Goal: Navigation & Orientation: Go to known website

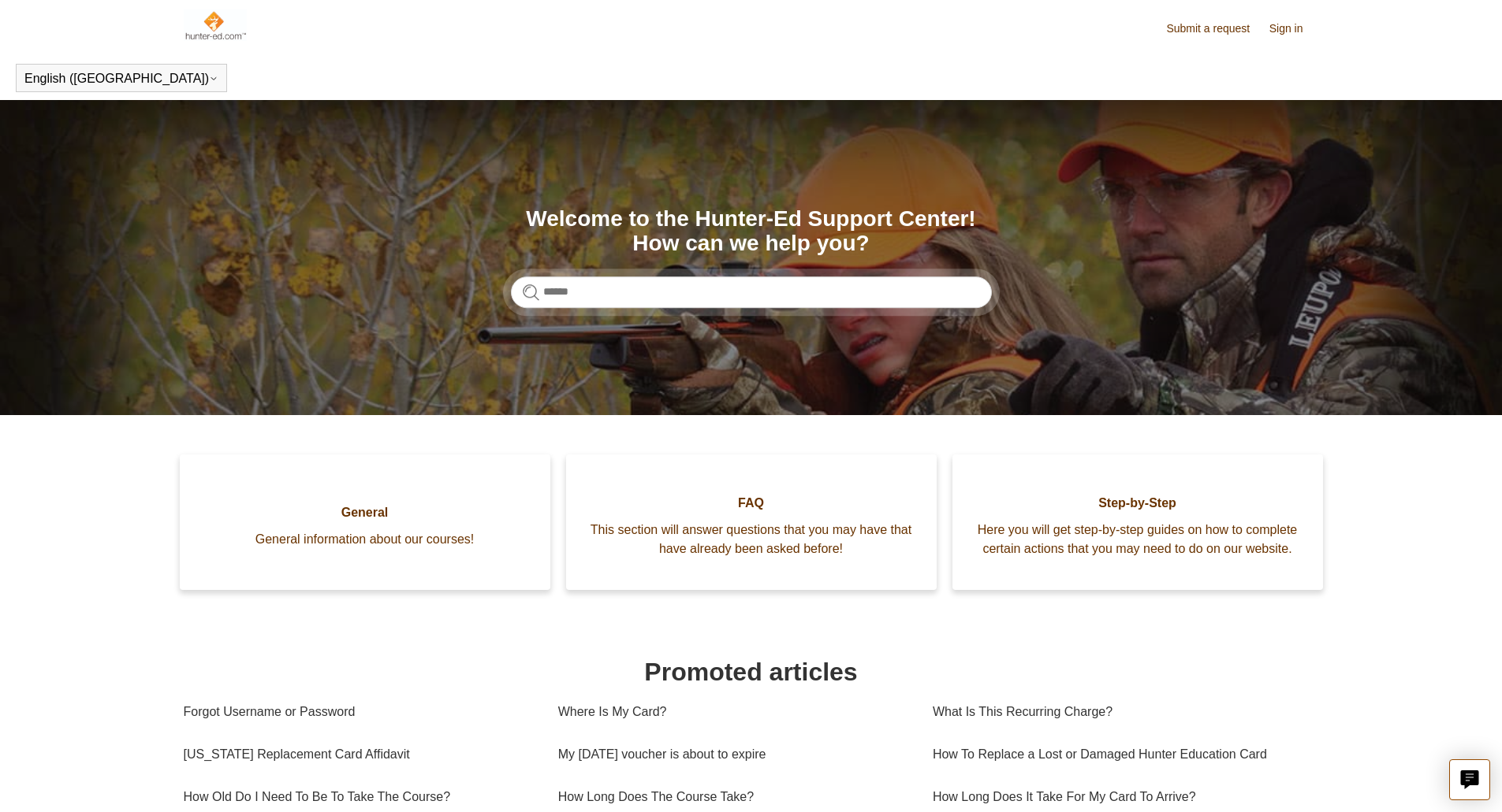
click at [1219, 30] on link "Submit a request" at bounding box center [1216, 29] width 99 height 16
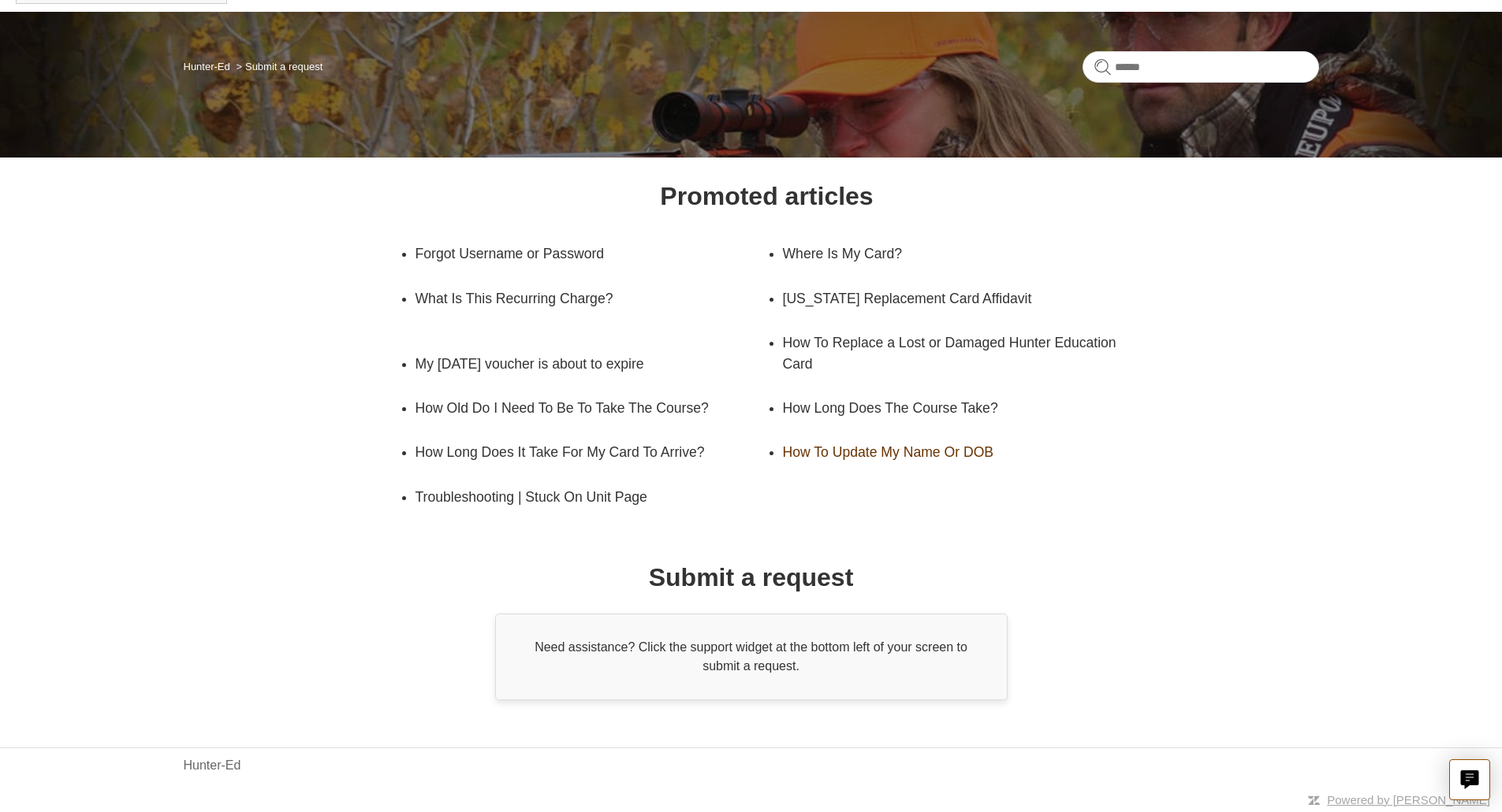
scroll to position [89, 0]
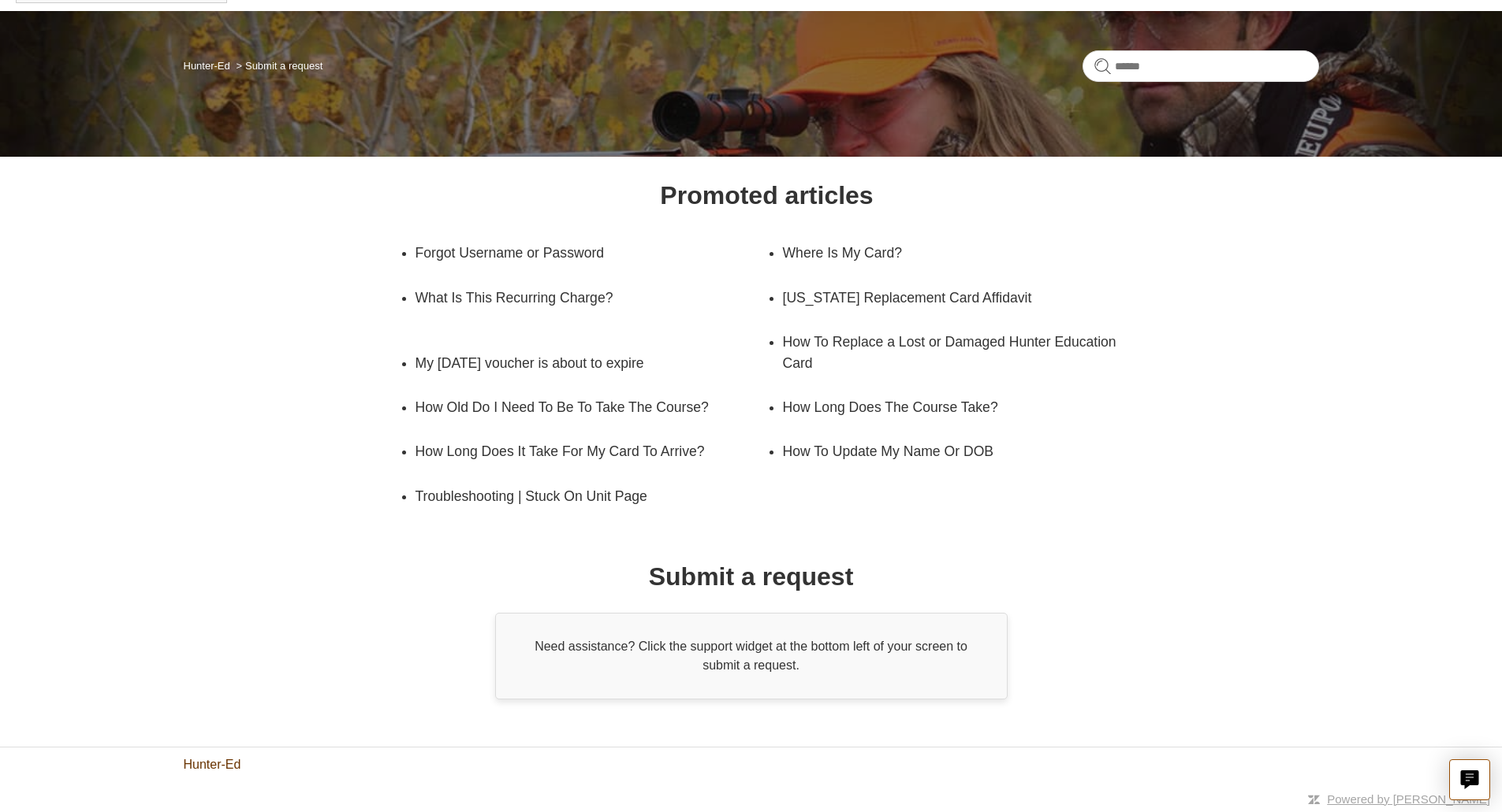
click at [185, 766] on link "Hunter-Ed" at bounding box center [212, 765] width 58 height 19
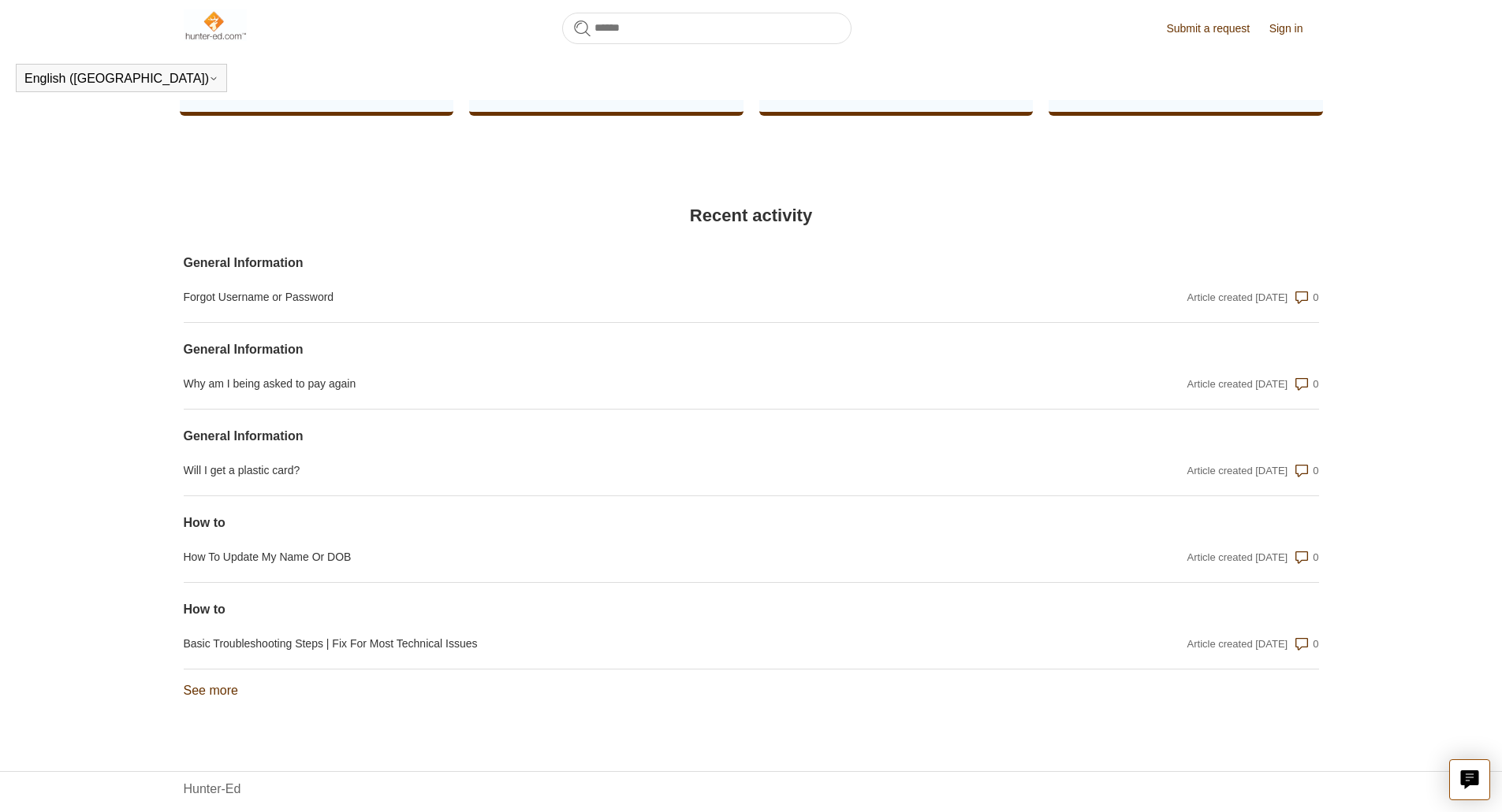
scroll to position [1027, 0]
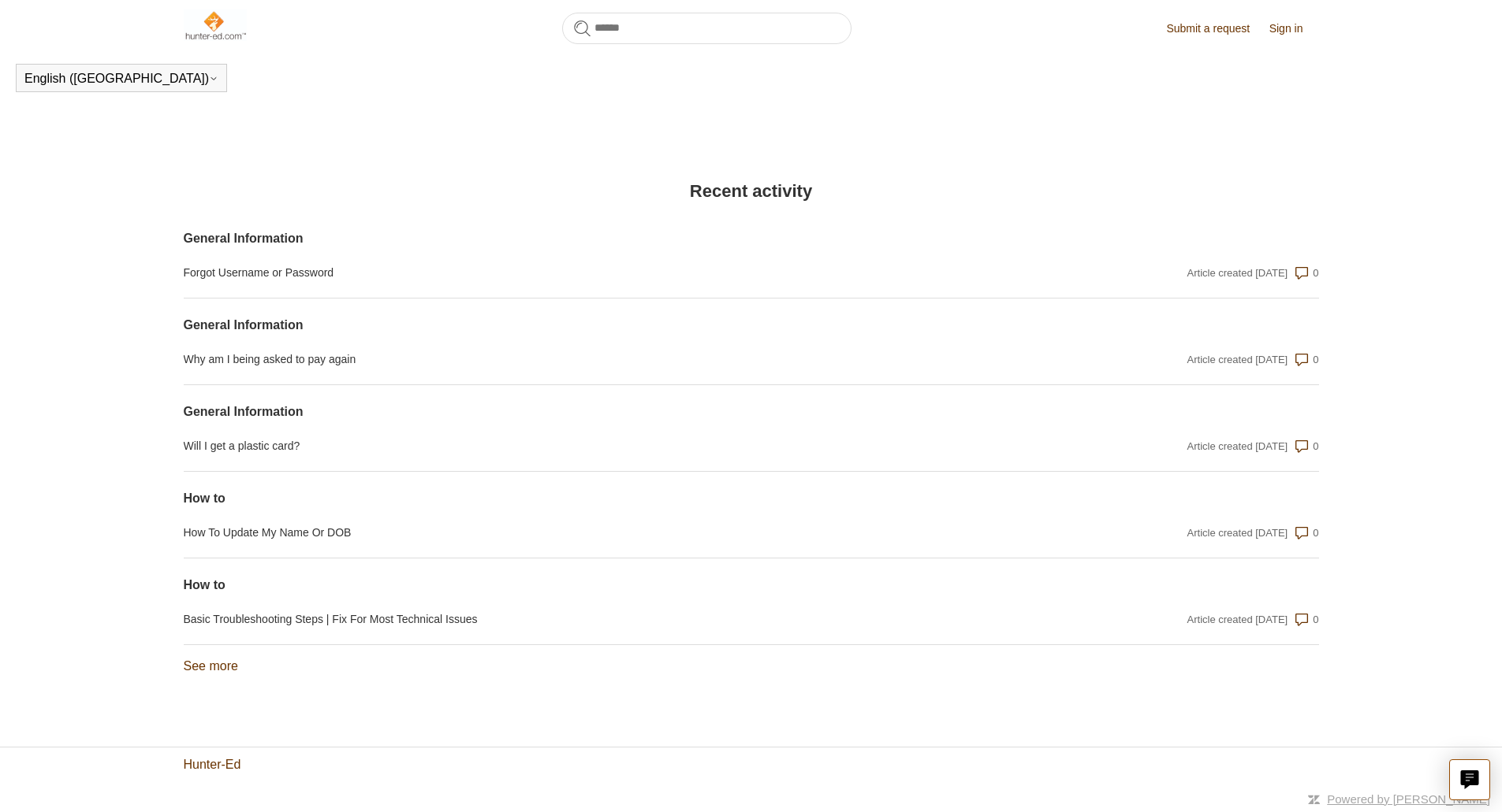
click at [199, 764] on link "Hunter-Ed" at bounding box center [212, 765] width 58 height 19
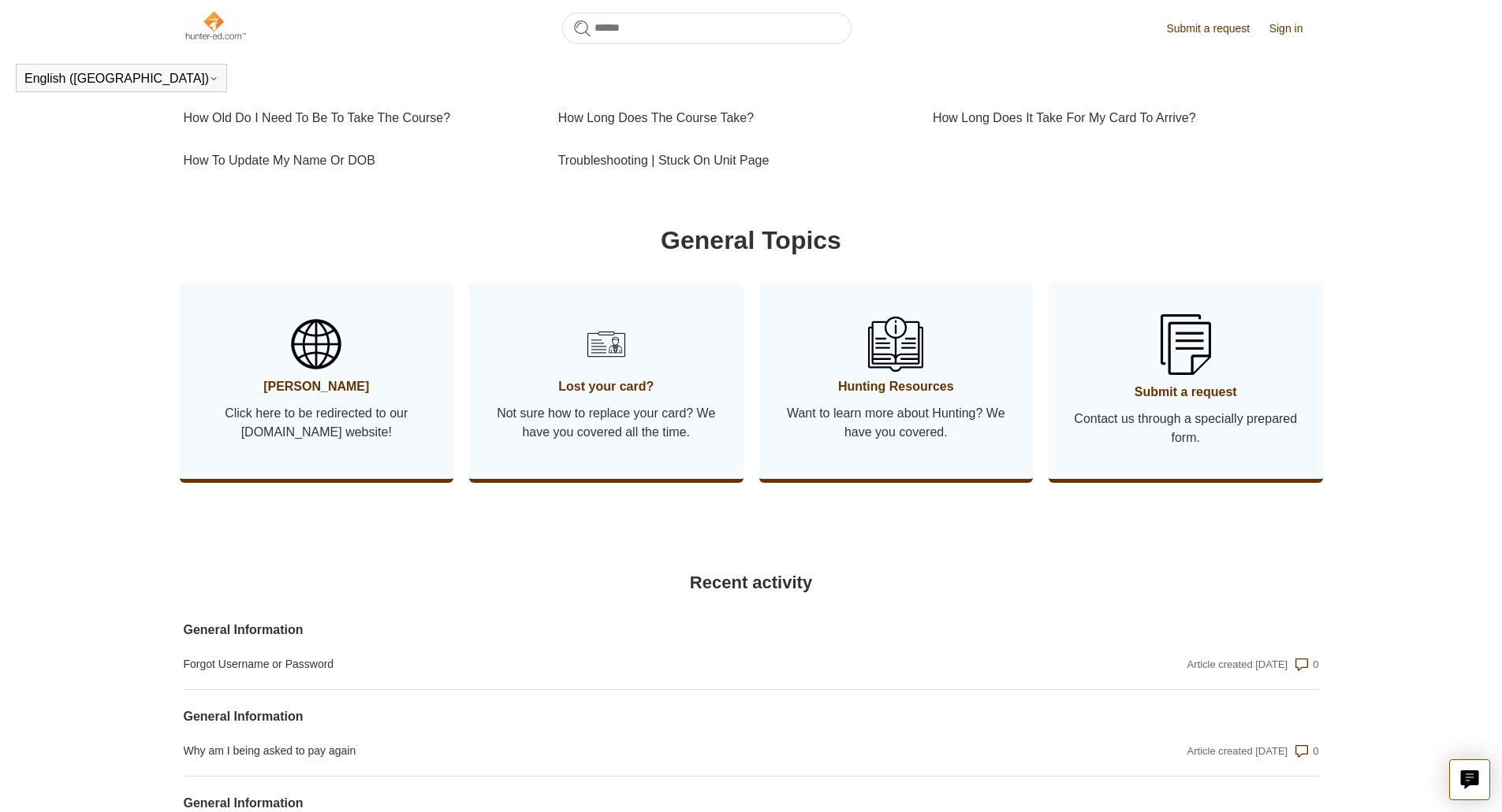
scroll to position [632, 0]
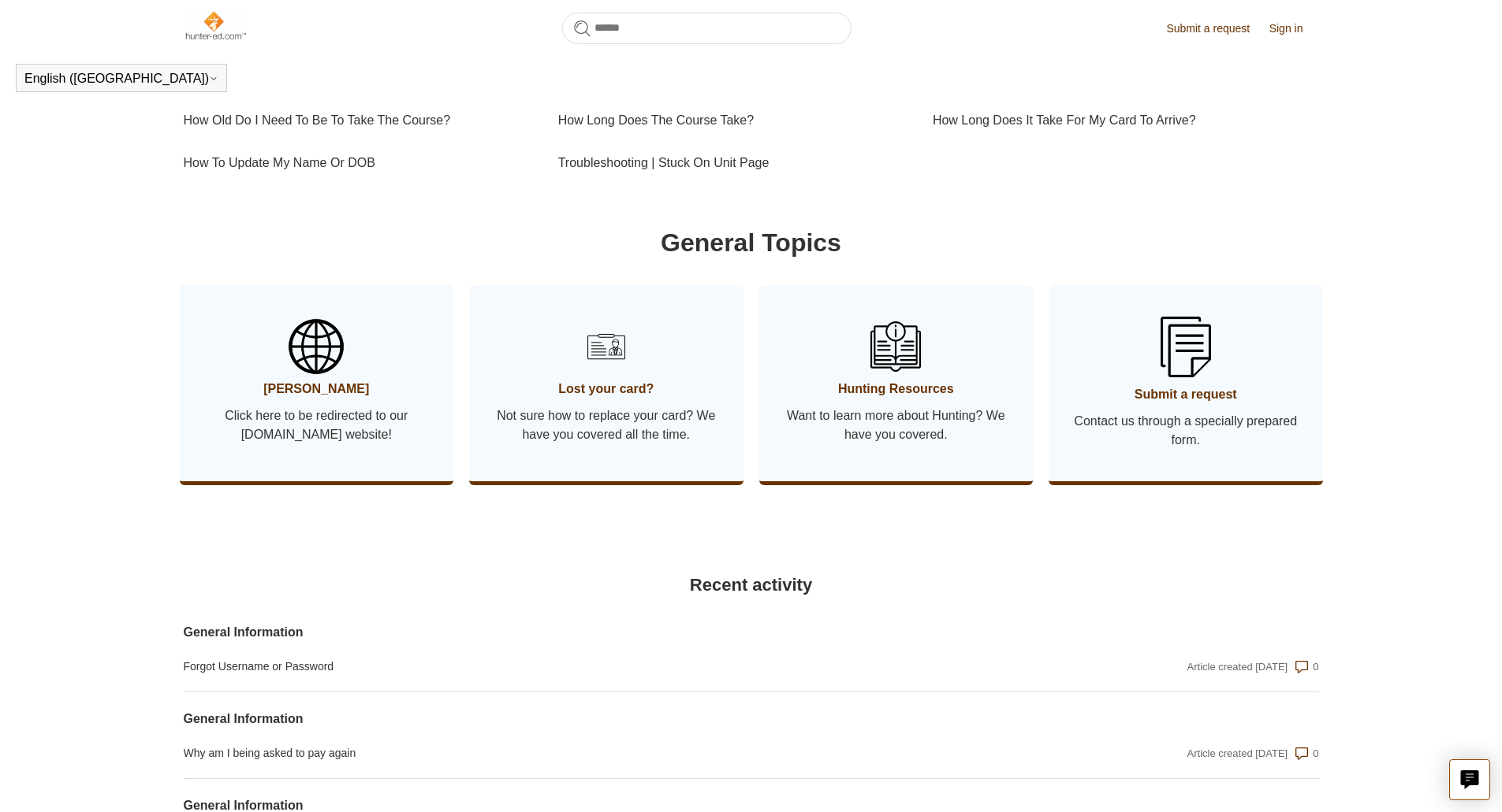
click at [327, 422] on span "Click here to be redirected to our Hunter-ed.com website!" at bounding box center [317, 426] width 227 height 38
